Goal: Transaction & Acquisition: Purchase product/service

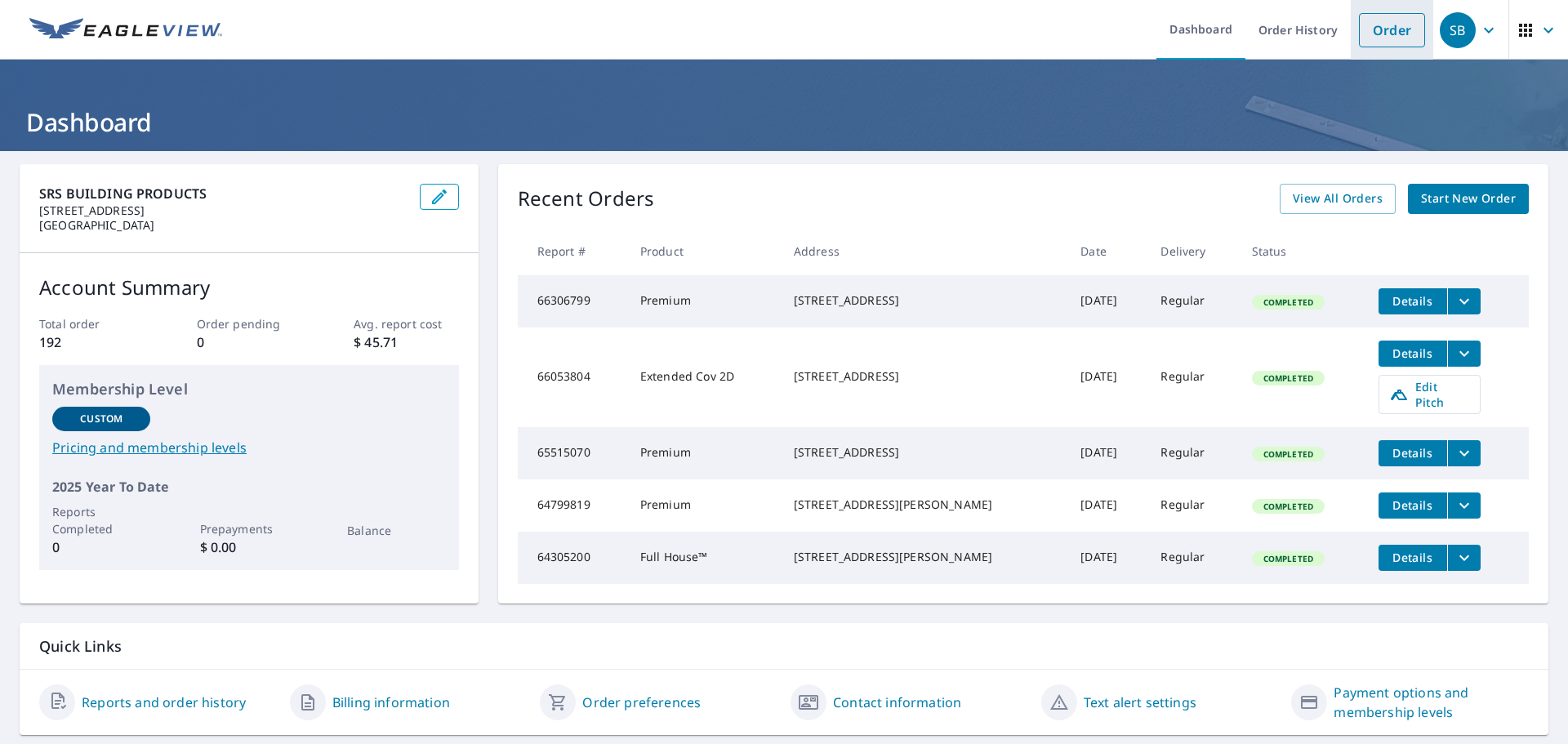
click at [1377, 29] on link "Order" at bounding box center [1391, 30] width 66 height 34
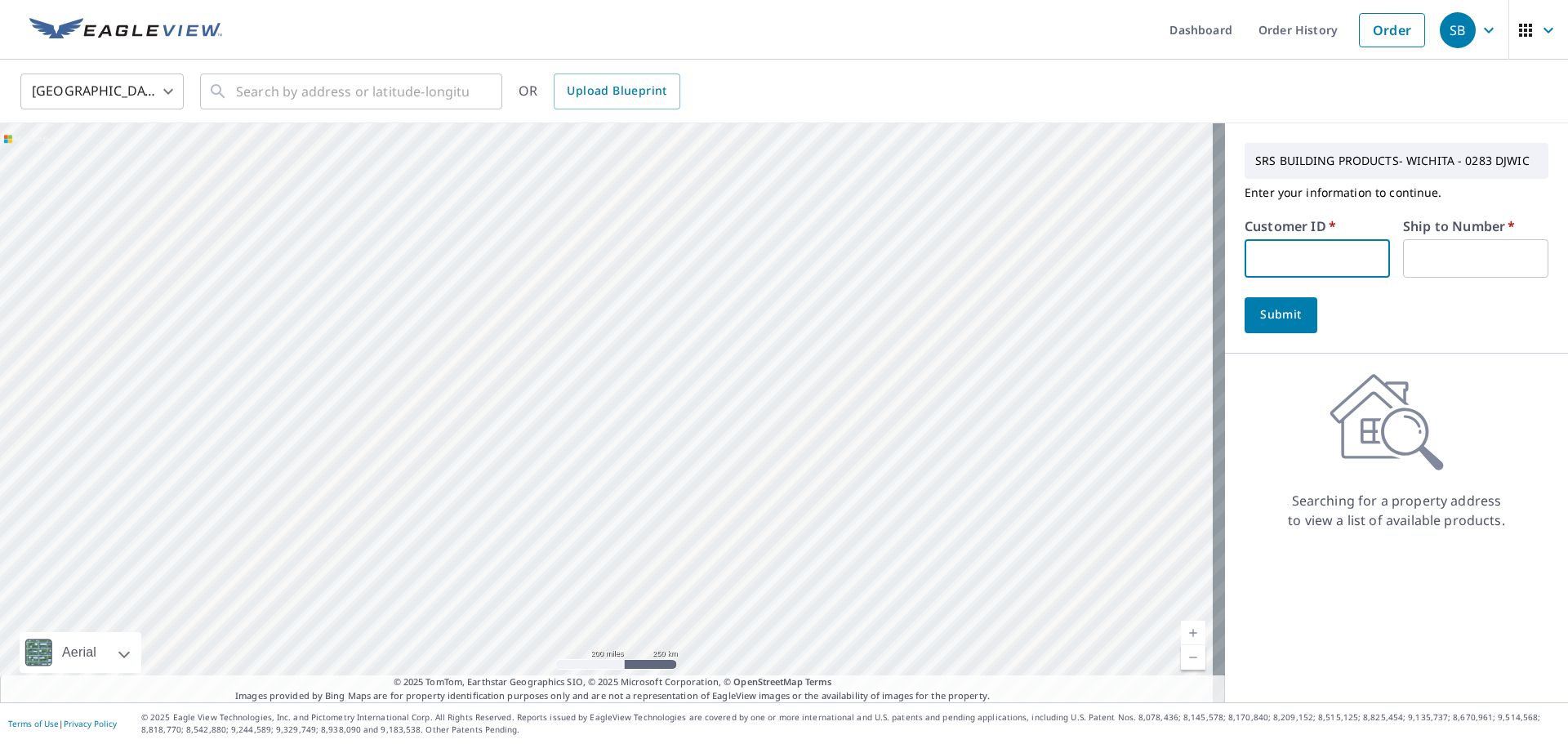
click at [1290, 252] on input "text" at bounding box center [1317, 259] width 145 height 39
type input "S031564"
click at [1508, 313] on div "Submit" at bounding box center [1396, 315] width 304 height 36
click at [1491, 268] on input "text" at bounding box center [1476, 259] width 145 height 39
type input "1"
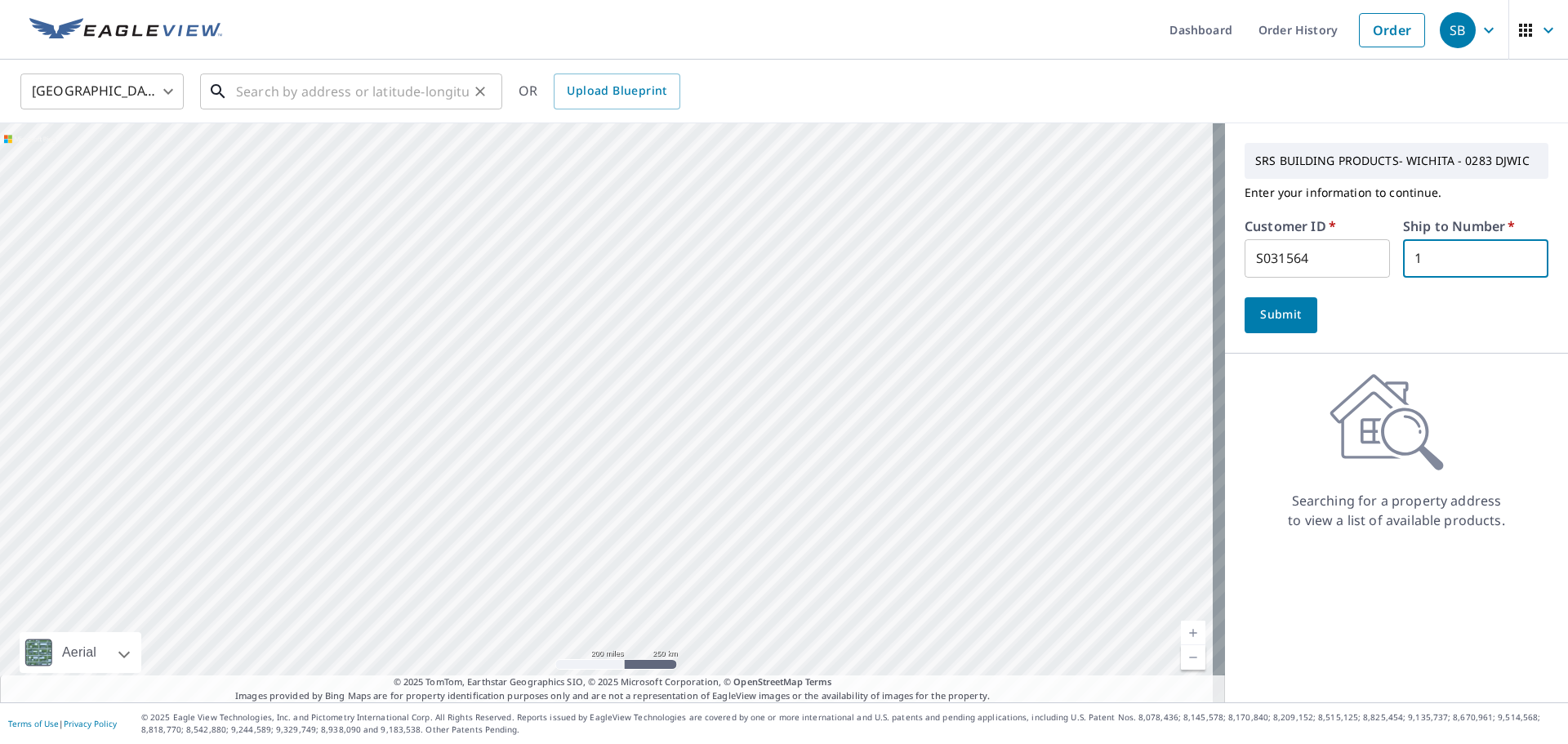
click at [353, 102] on input "text" at bounding box center [352, 91] width 233 height 46
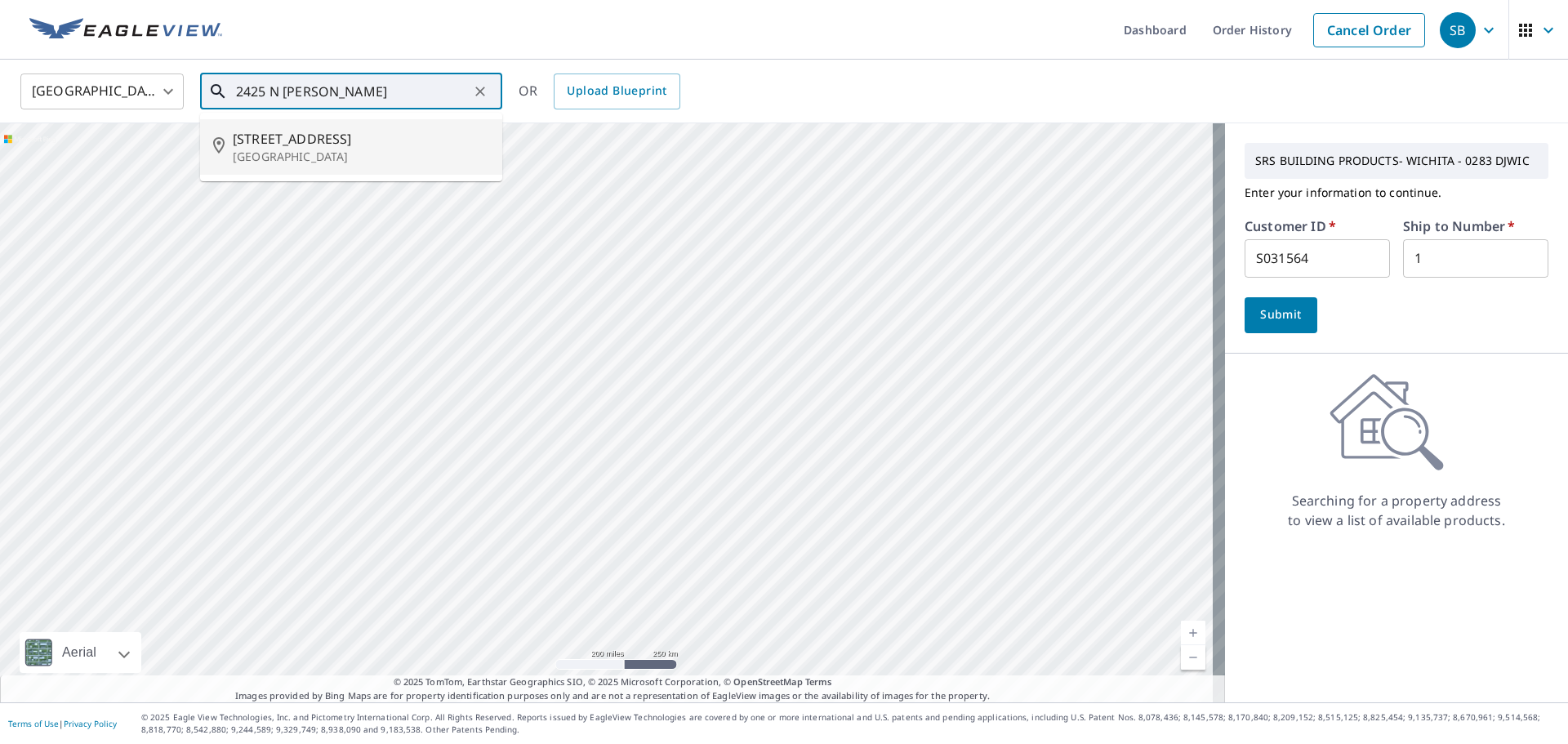
click at [344, 149] on p "[GEOGRAPHIC_DATA]" at bounding box center [361, 157] width 257 height 17
type input "[STREET_ADDRESS]"
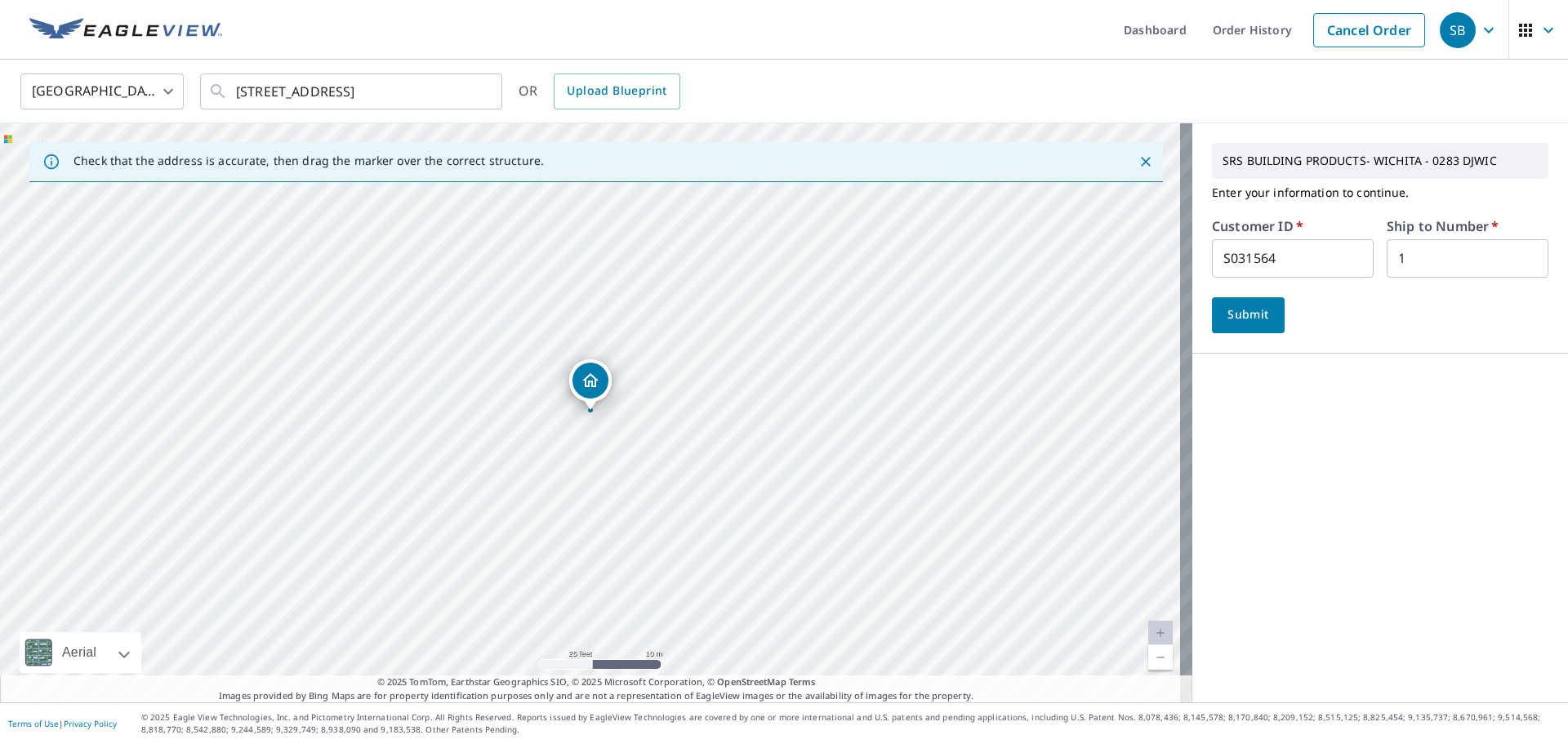
click at [592, 388] on icon "Dropped pin, building 1, Residential property, 2425 N Litchfield Ave Wichita, K…" at bounding box center [590, 380] width 19 height 19
click at [592, 407] on div "Dropped pin, building 1, Residential property, 2425 N Litchfield Ave Wichita, K…" at bounding box center [590, 401] width 21 height 17
click at [586, 393] on div "Dropped pin, building 1, Residential property, 2425 N Litchfield Ave Wichita, K…" at bounding box center [590, 380] width 36 height 36
click at [1239, 311] on span "Submit" at bounding box center [1247, 315] width 46 height 20
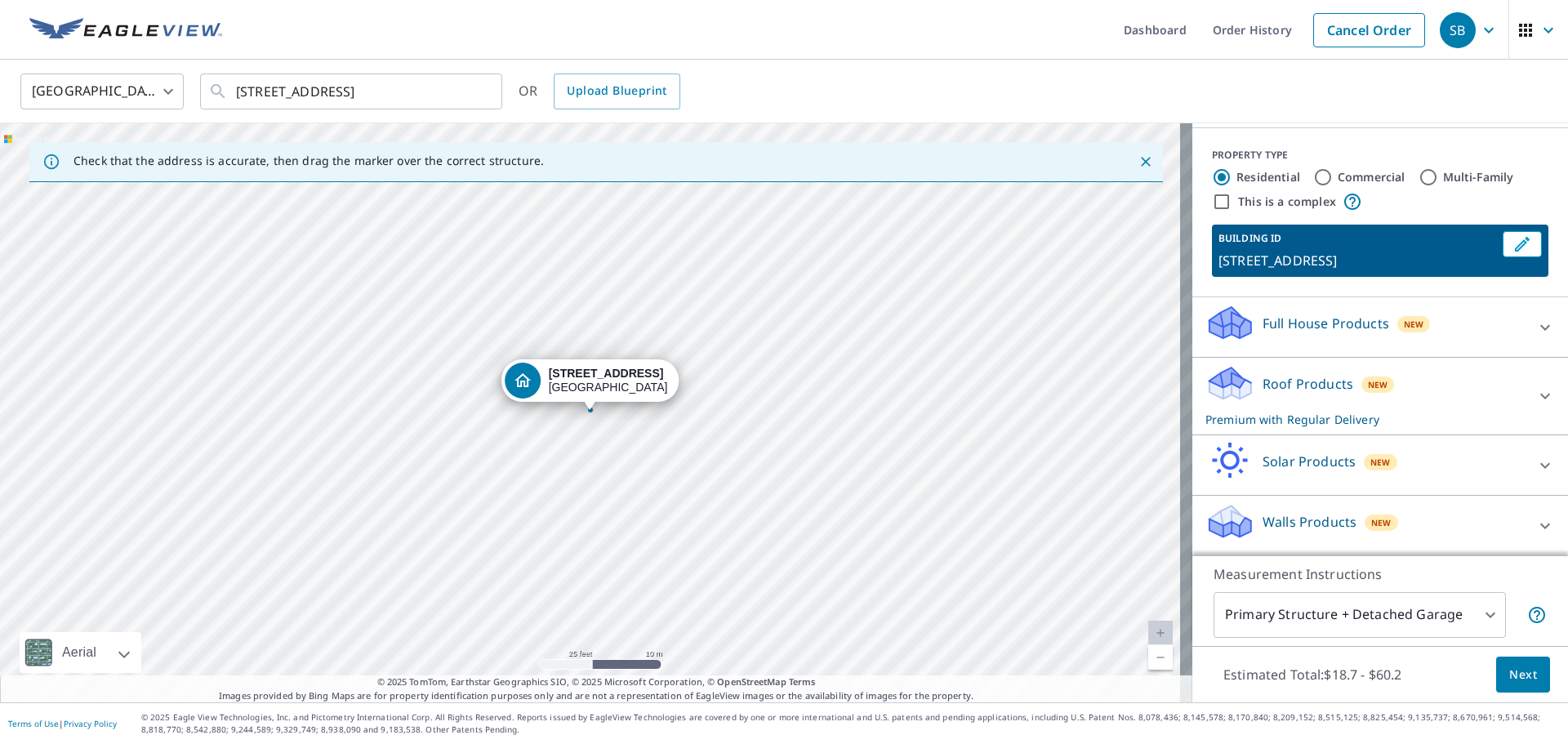
scroll to position [164, 0]
click at [1306, 381] on p "Roof Products" at bounding box center [1307, 383] width 90 height 19
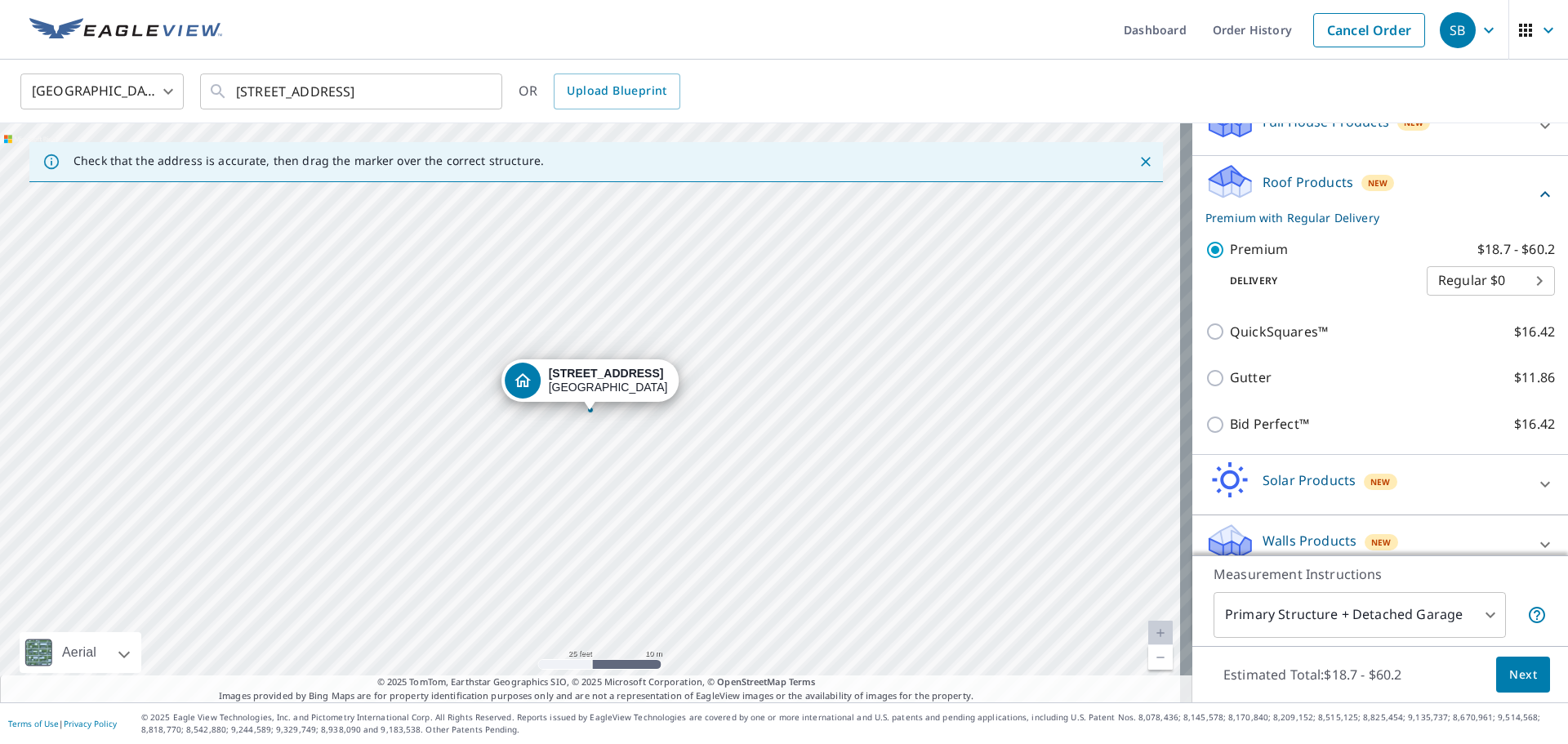
scroll to position [386, 0]
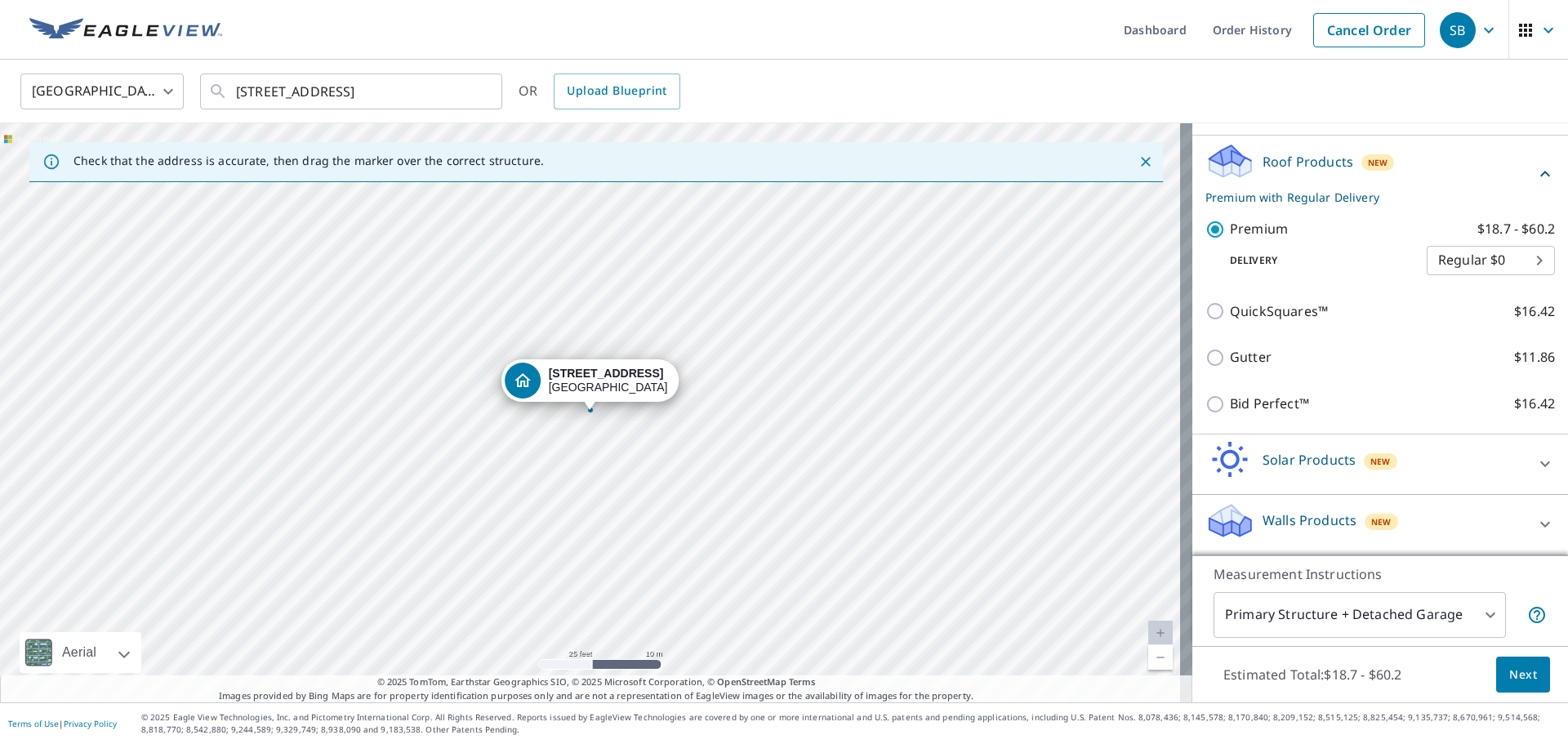
click at [1465, 616] on body "SB SB Dashboard Order History Cancel Order SB [GEOGRAPHIC_DATA] [GEOGRAPHIC_DAT…" at bounding box center [784, 372] width 1568 height 744
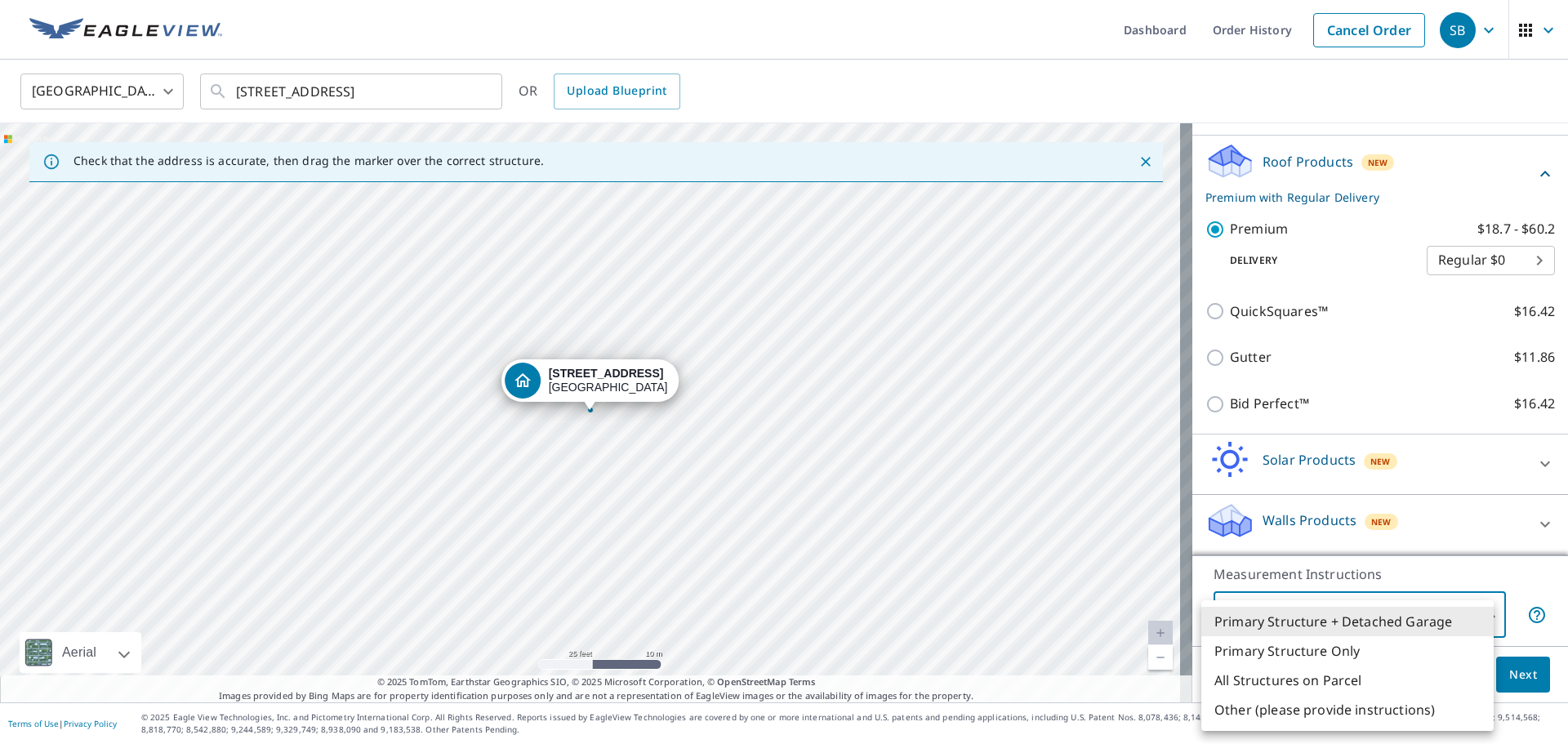
click at [1443, 647] on li "Primary Structure Only" at bounding box center [1347, 651] width 293 height 30
type input "2"
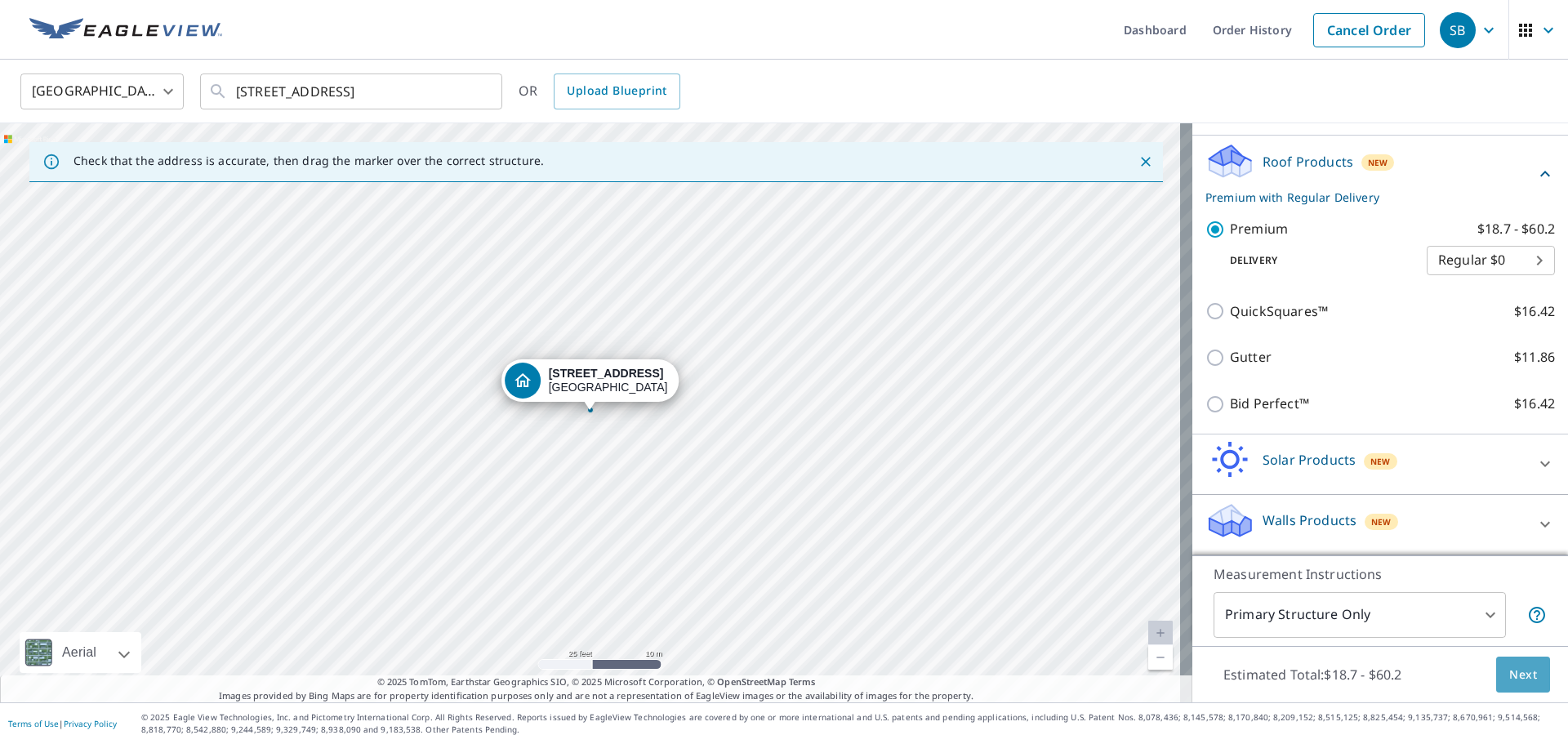
click at [1509, 671] on span "Next" at bounding box center [1523, 674] width 28 height 20
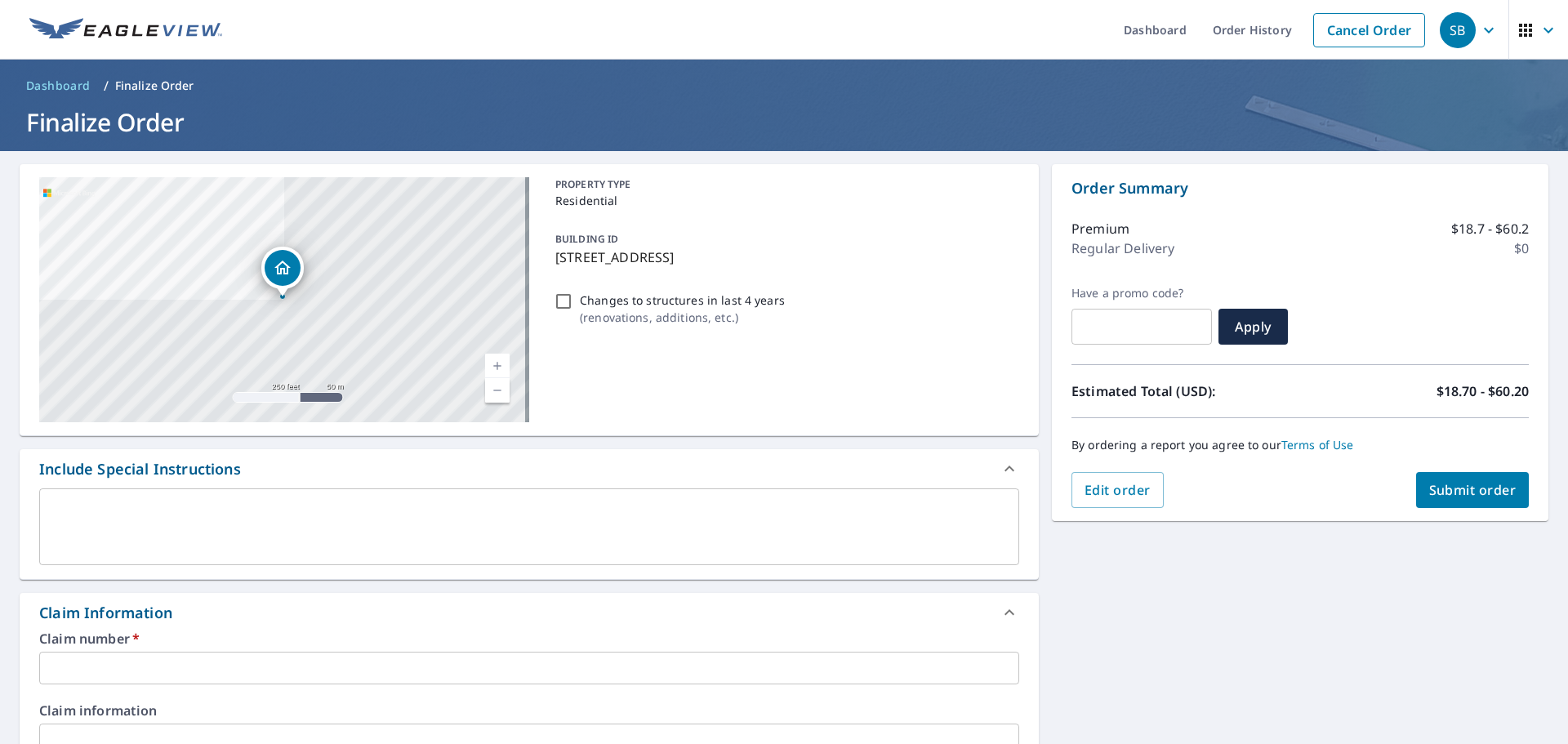
click at [247, 665] on input "text" at bounding box center [529, 667] width 980 height 32
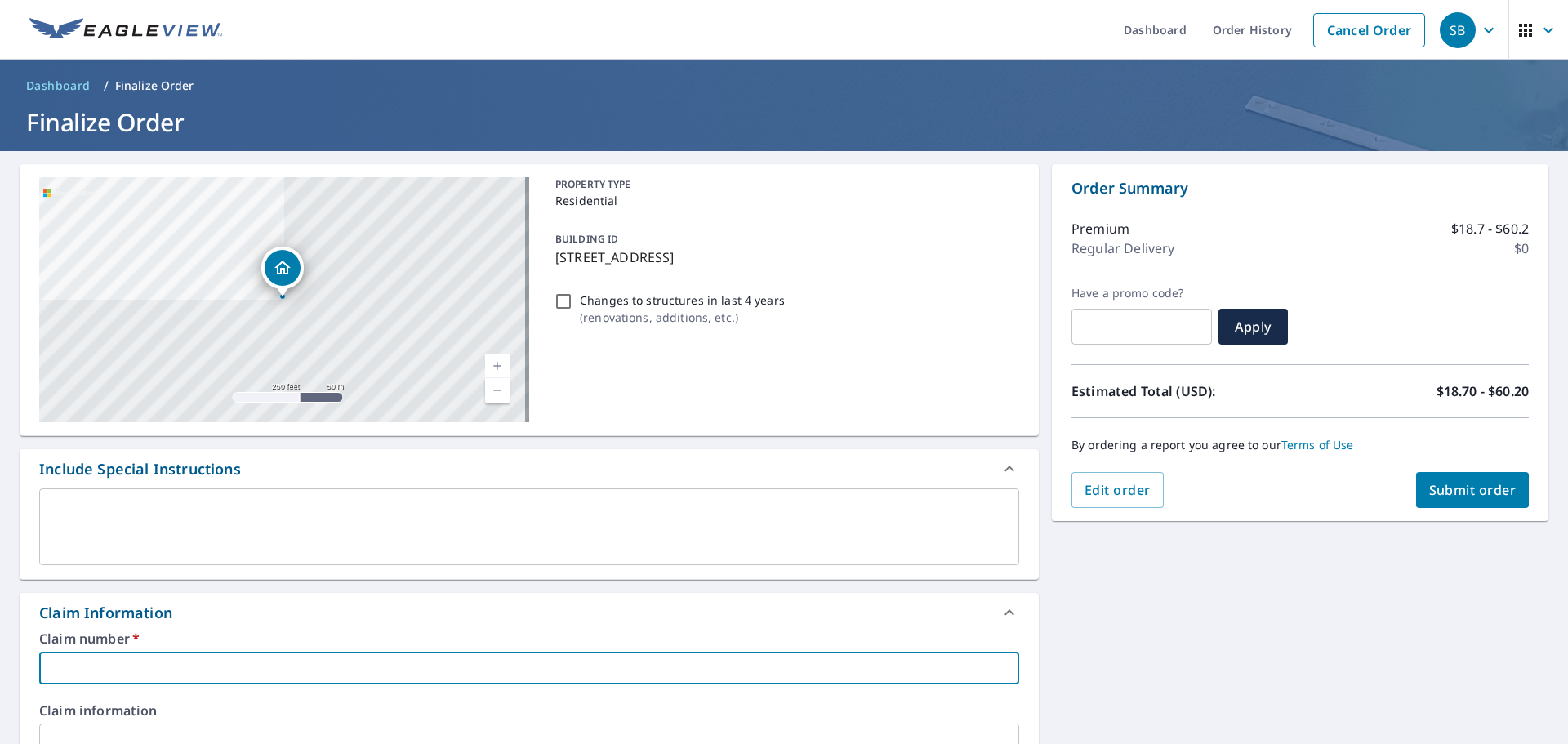
type input "123"
checkbox input "true"
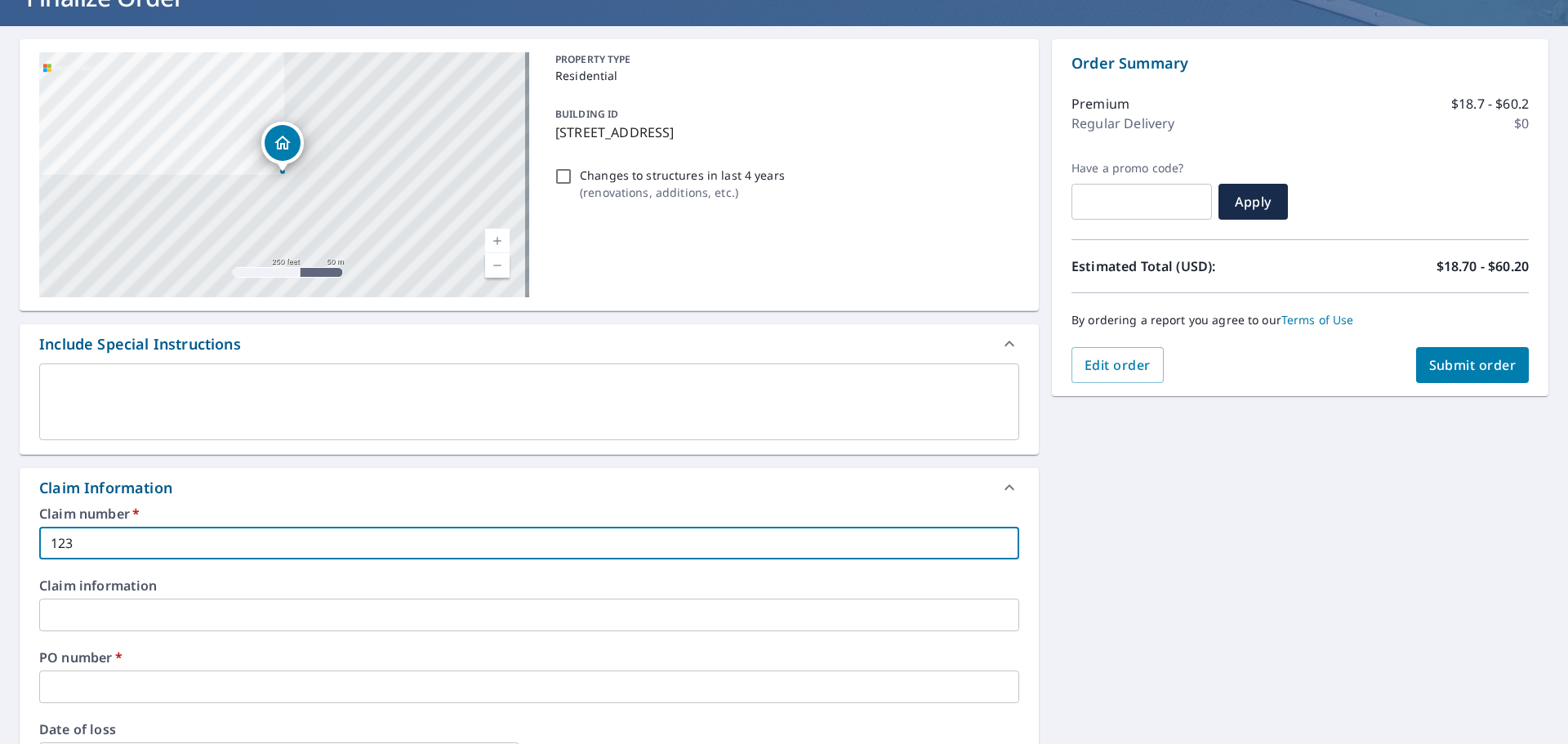
scroll to position [327, 0]
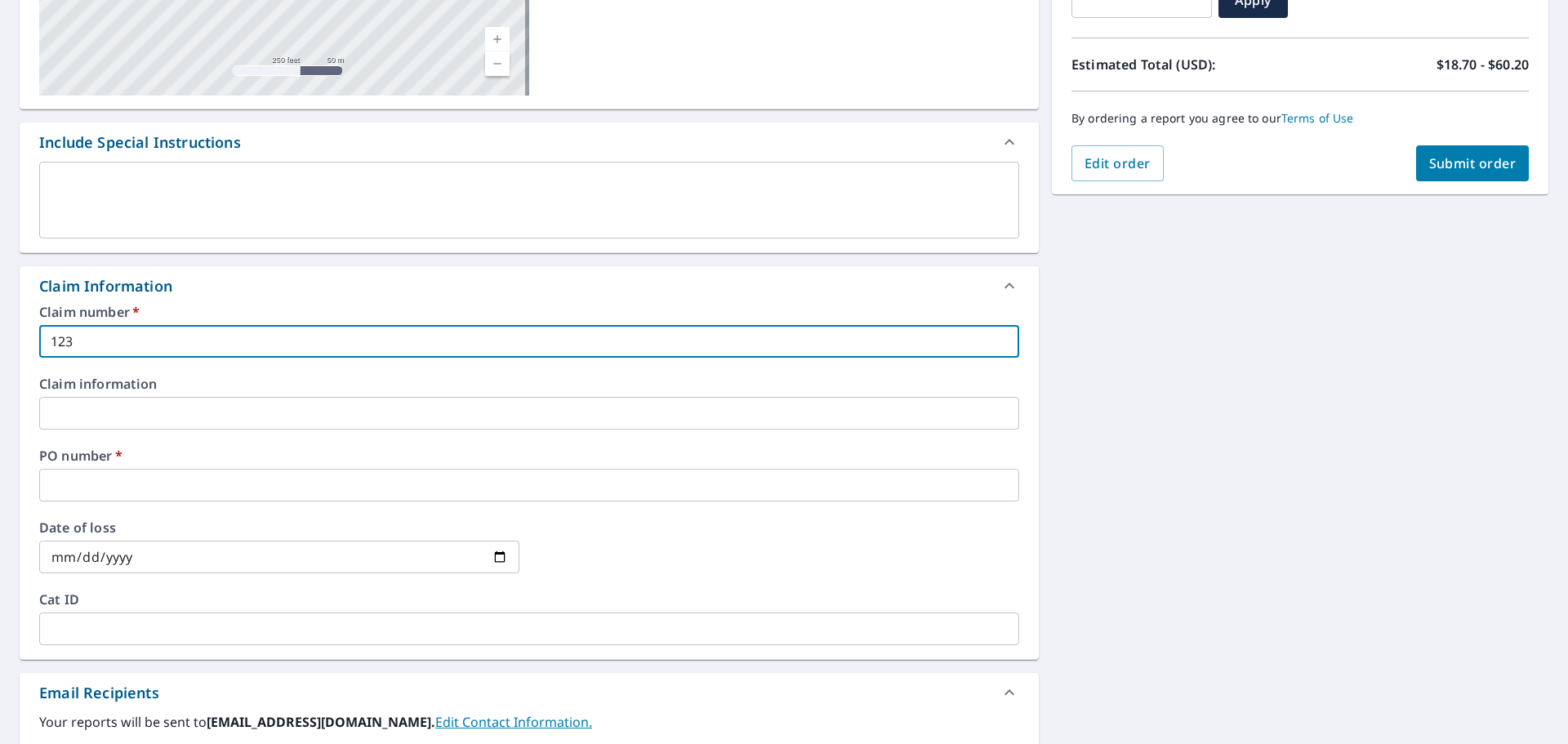
click at [173, 482] on input "text" at bounding box center [529, 485] width 980 height 32
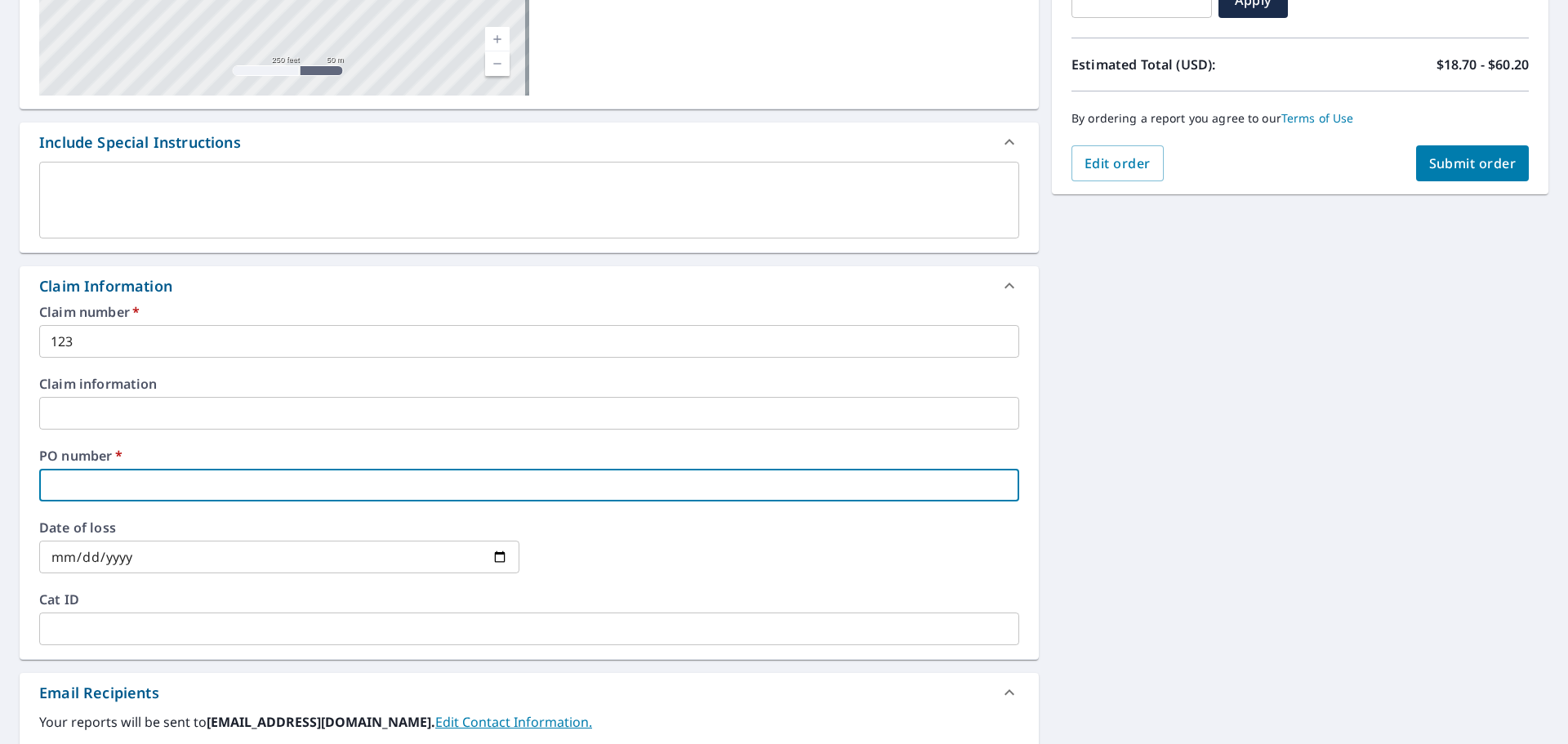
type input "0283"
checkbox input "true"
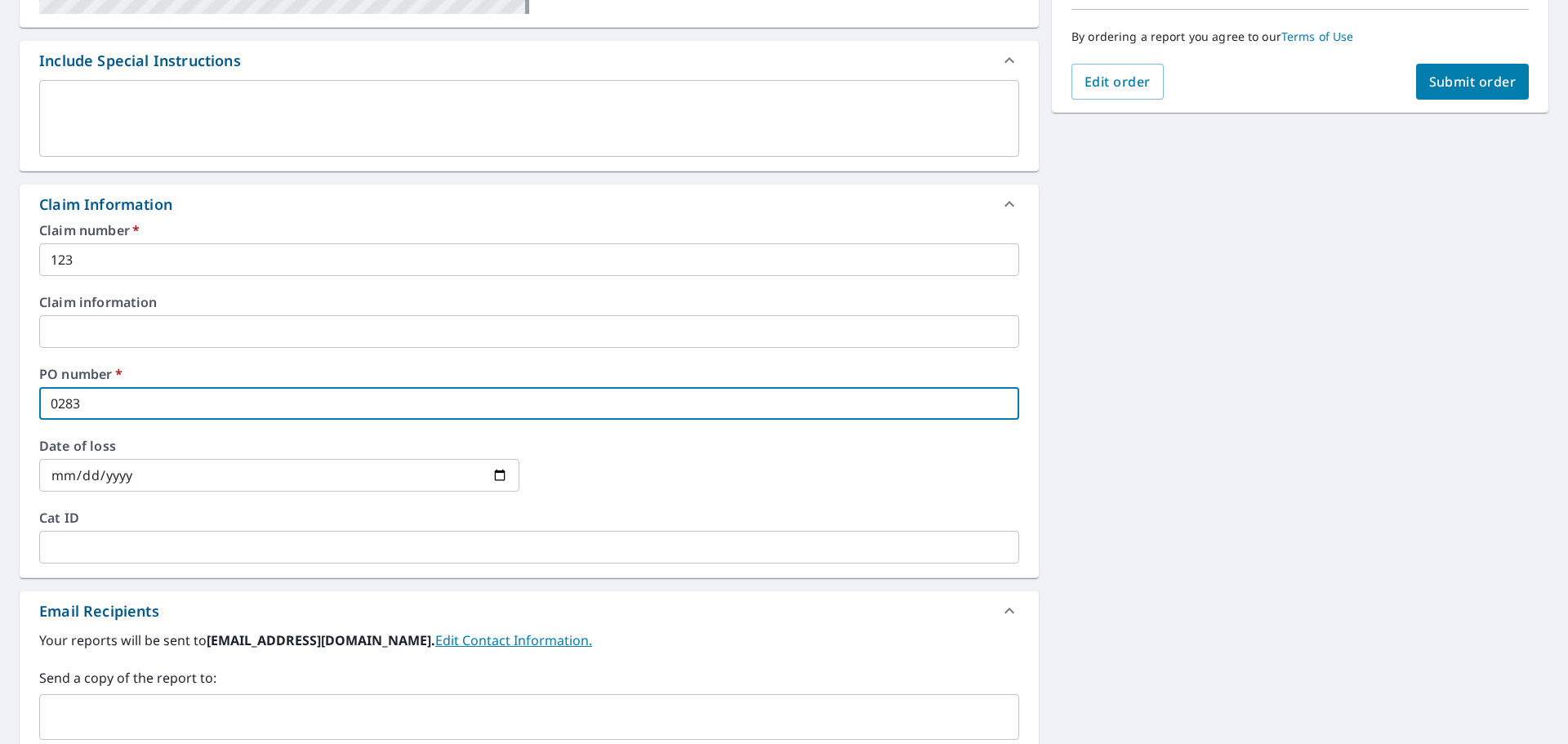
scroll to position [490, 0]
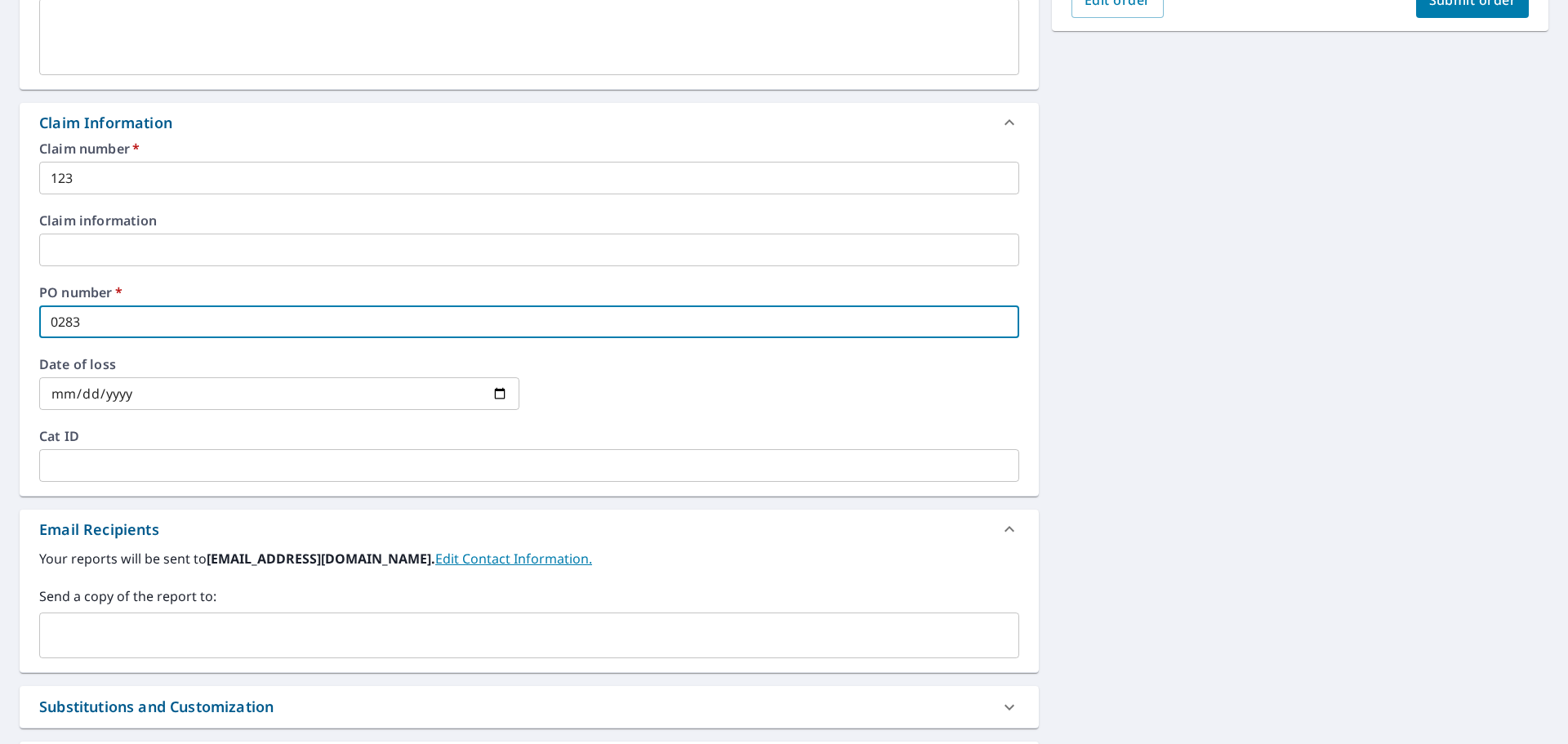
click at [230, 625] on input "text" at bounding box center [516, 634] width 940 height 31
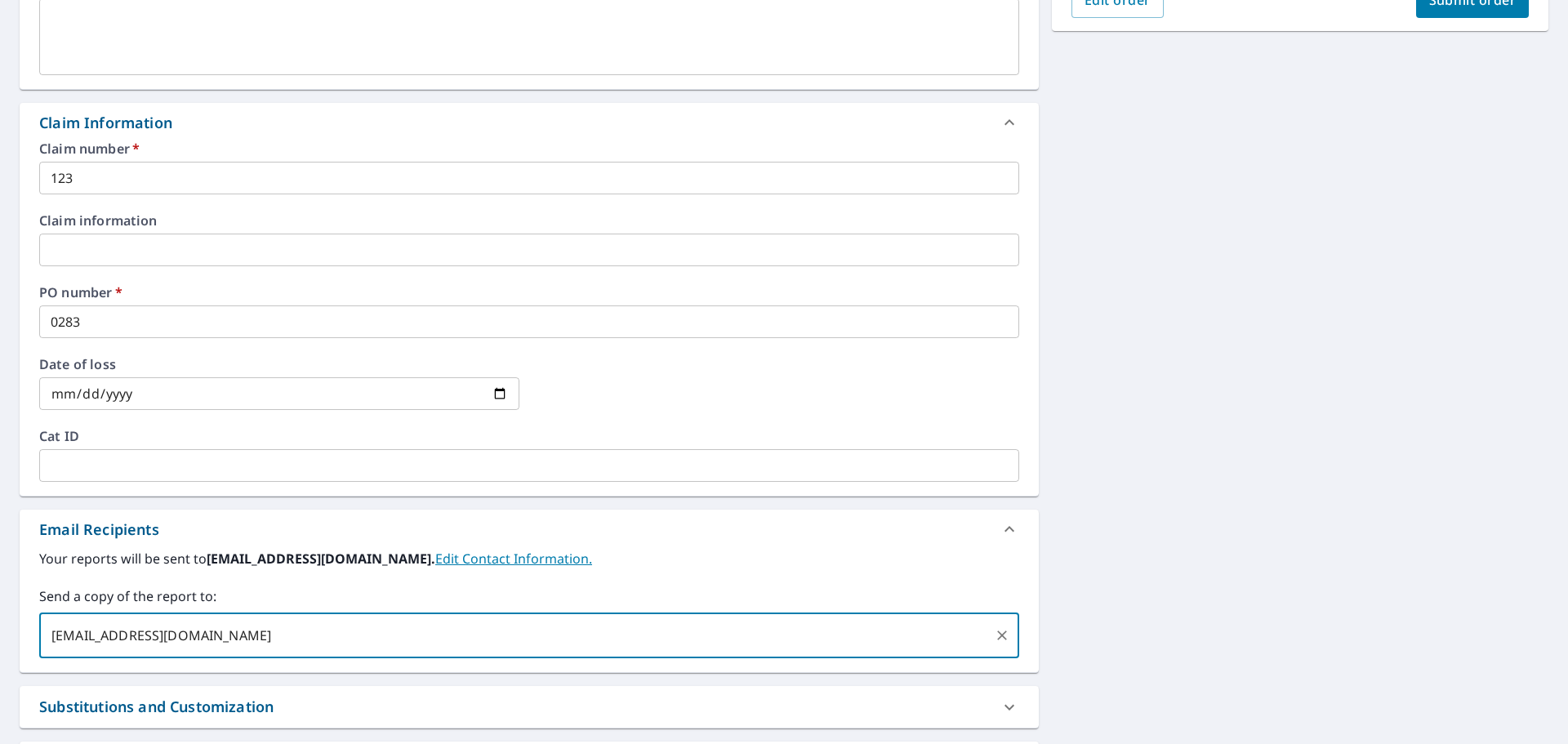
type input "[EMAIL_ADDRESS][DOMAIN_NAME]"
click at [639, 571] on div "Your reports will be sent to [EMAIL_ADDRESS][DOMAIN_NAME]. Edit Contact Informa…" at bounding box center [529, 603] width 980 height 110
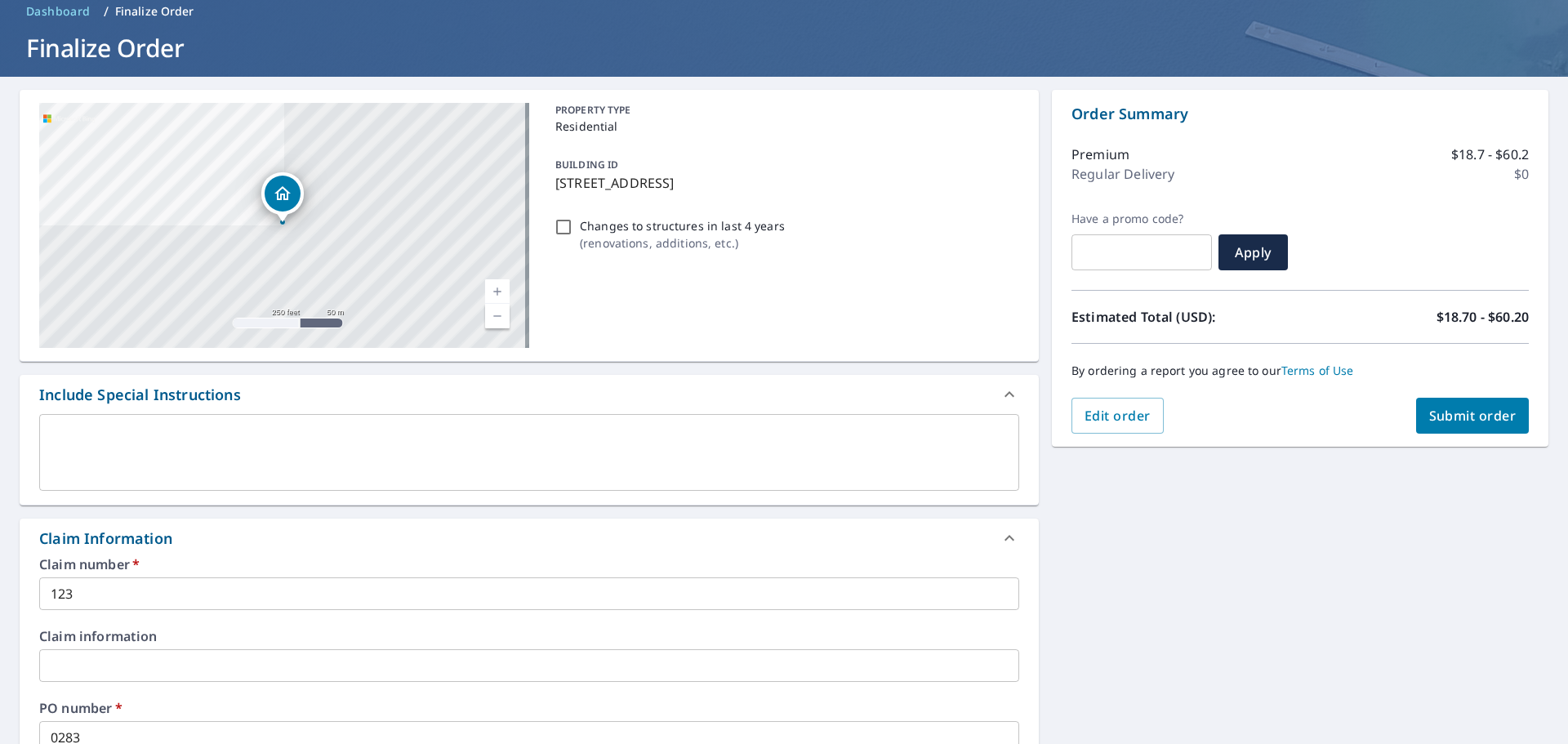
scroll to position [0, 0]
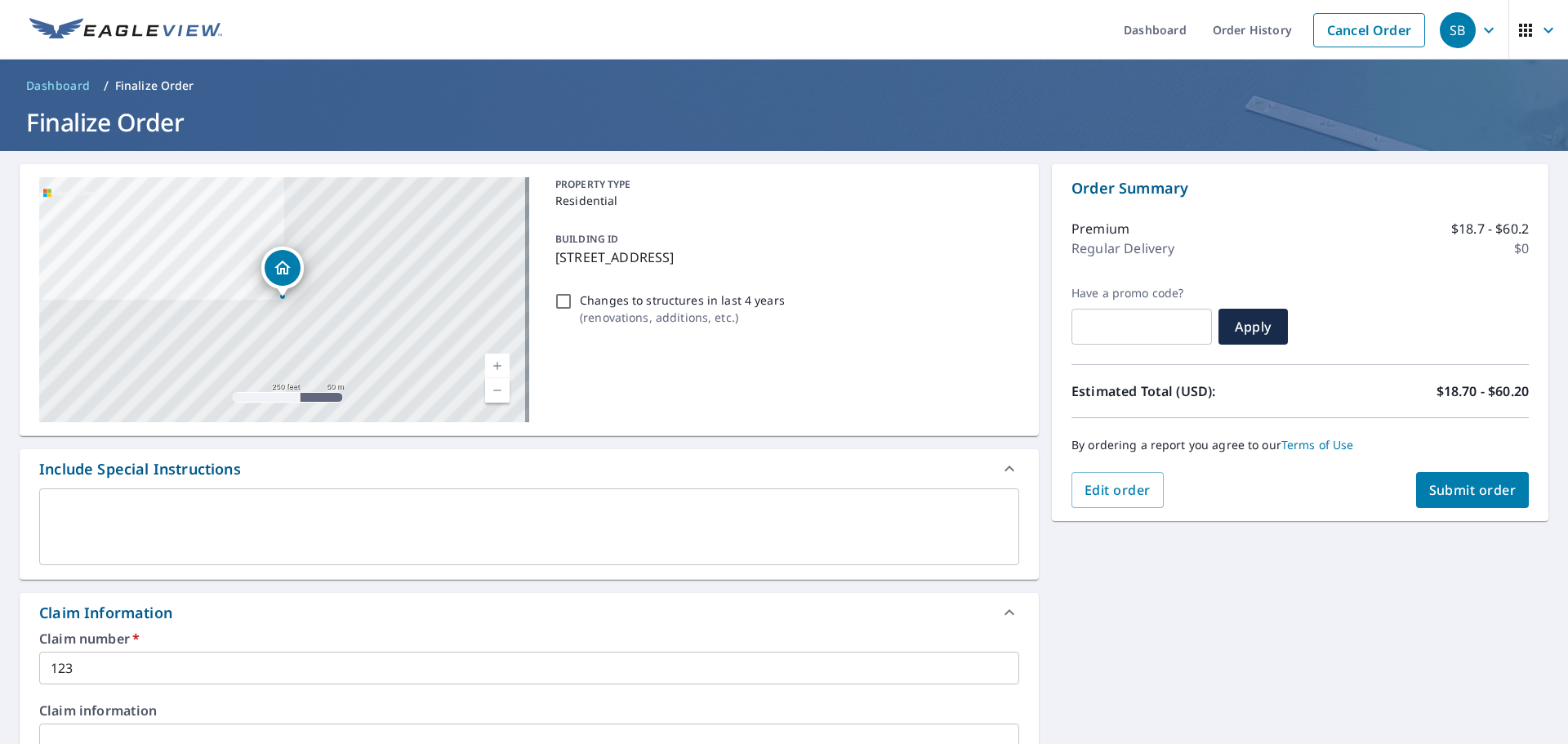
click at [1450, 485] on span "Submit order" at bounding box center [1472, 490] width 88 height 18
checkbox input "true"
